Goal: Information Seeking & Learning: Learn about a topic

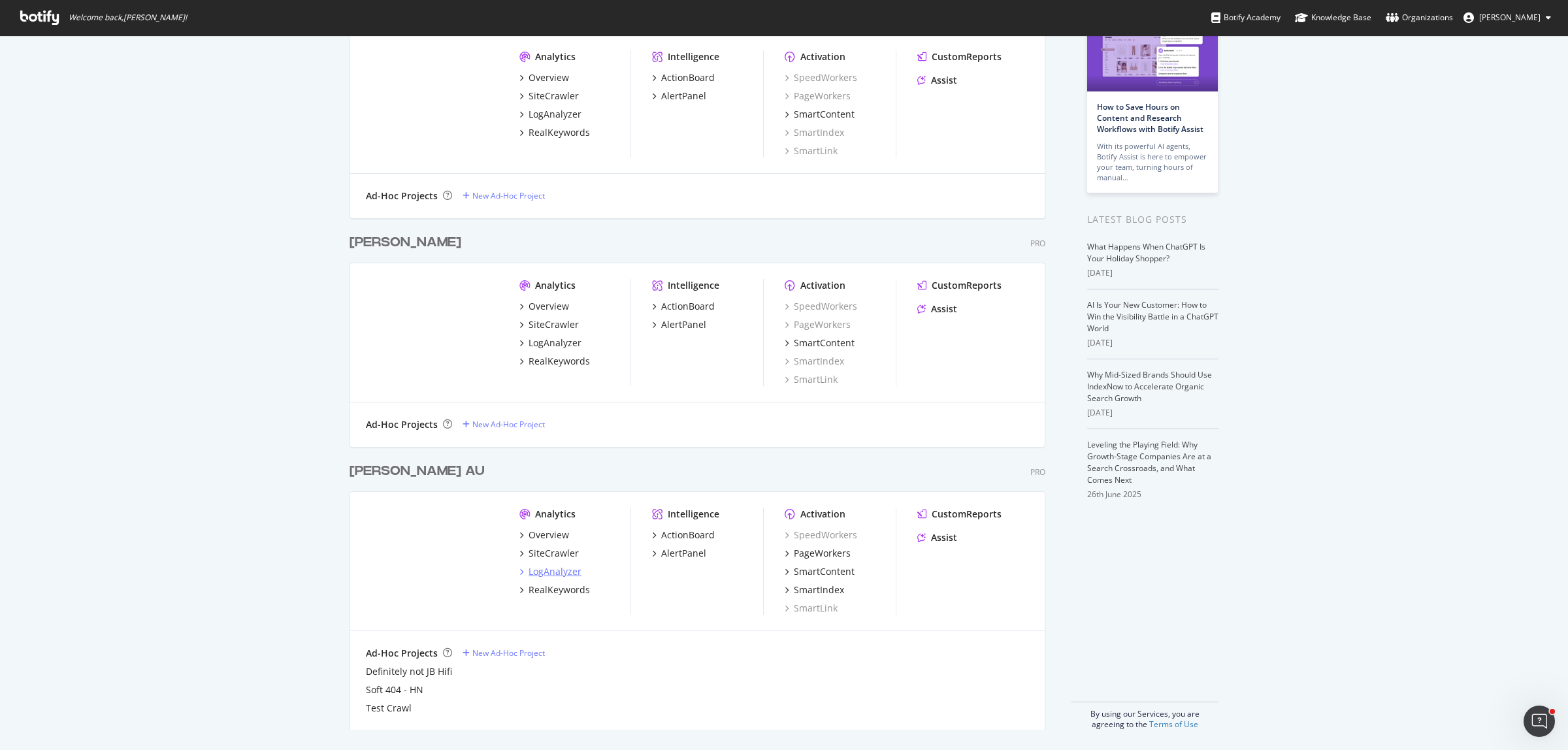
click at [548, 573] on div "LogAnalyzer" at bounding box center [554, 572] width 53 height 13
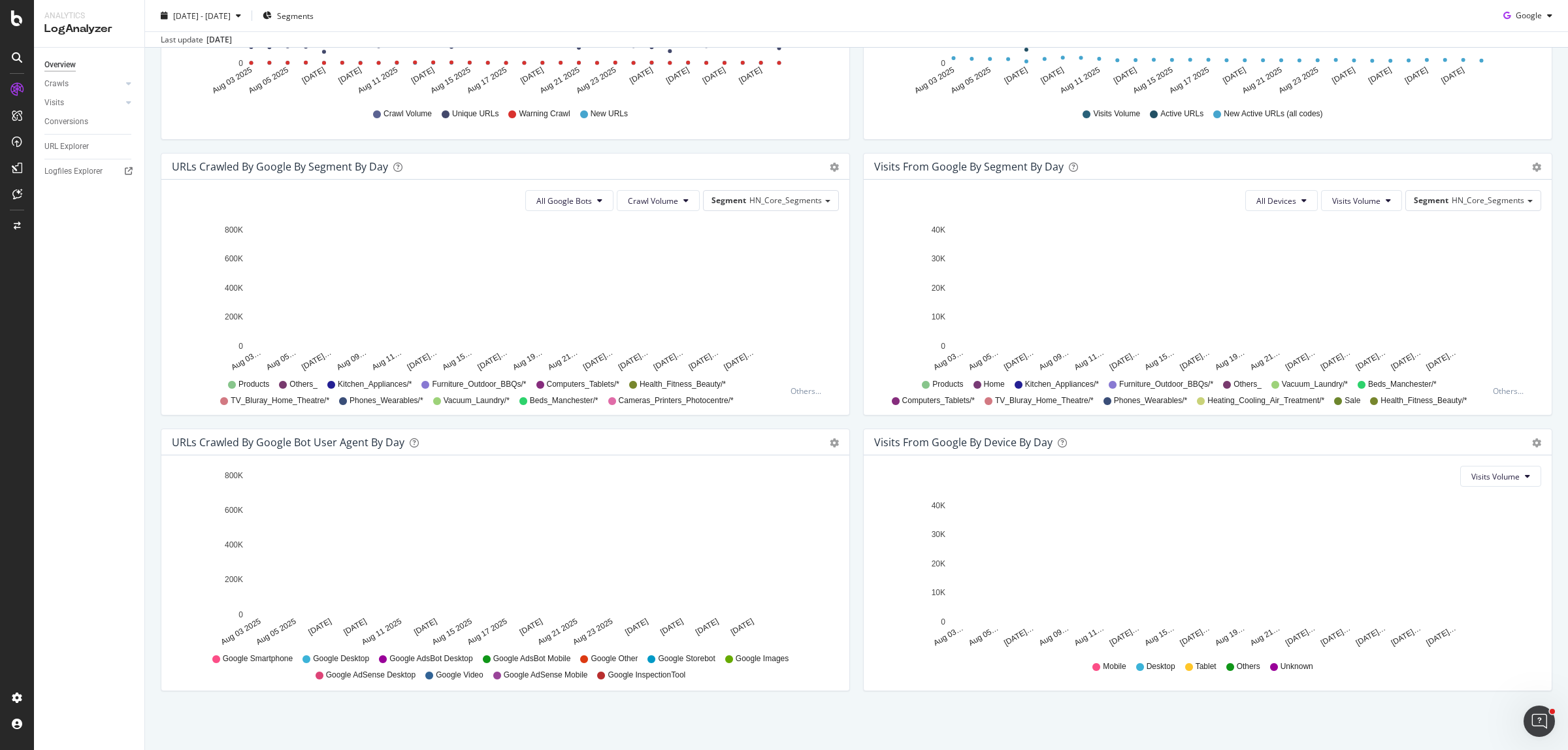
scroll to position [258, 0]
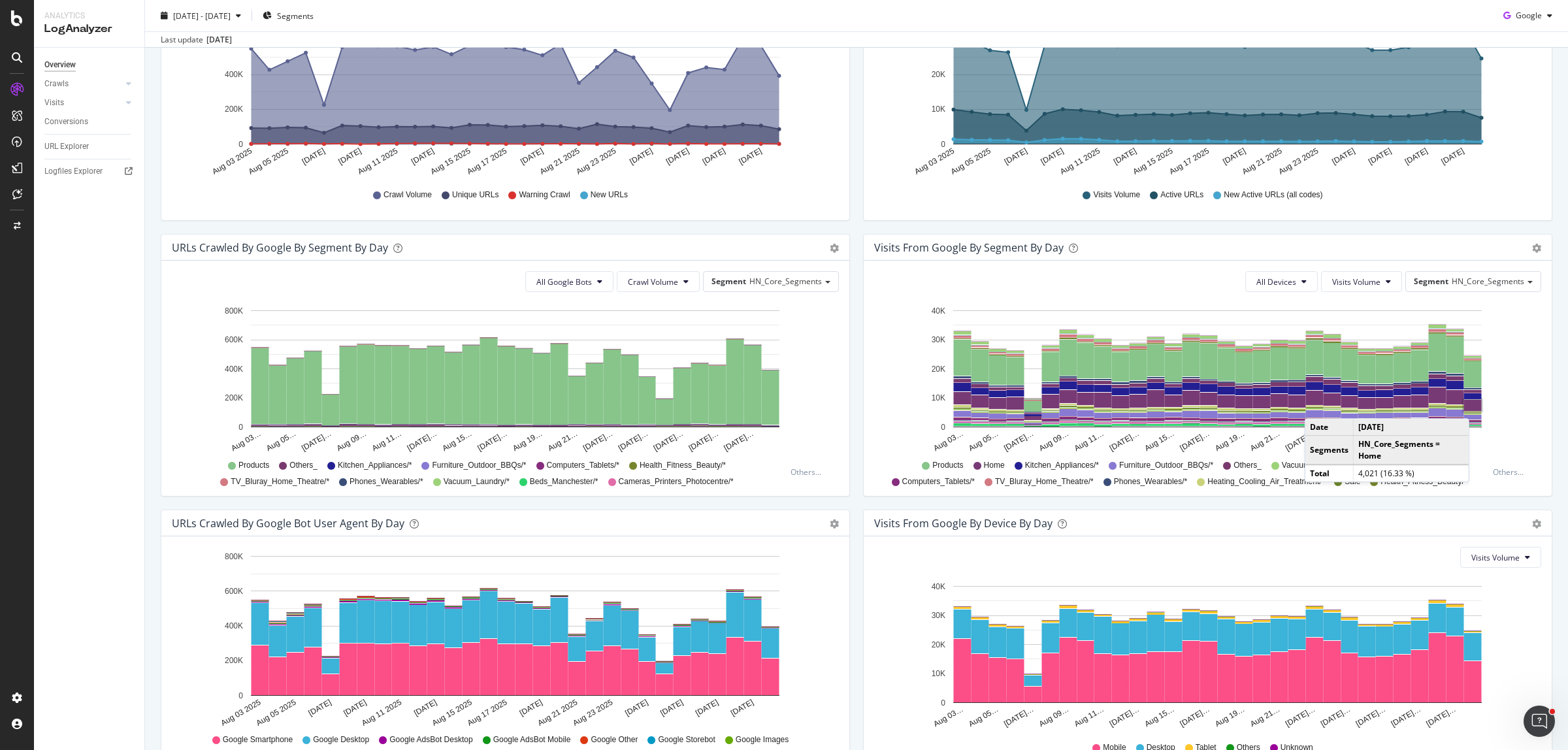
click at [1470, 406] on rect "A chart." at bounding box center [1473, 405] width 18 height 11
